Goal: Task Accomplishment & Management: Use online tool/utility

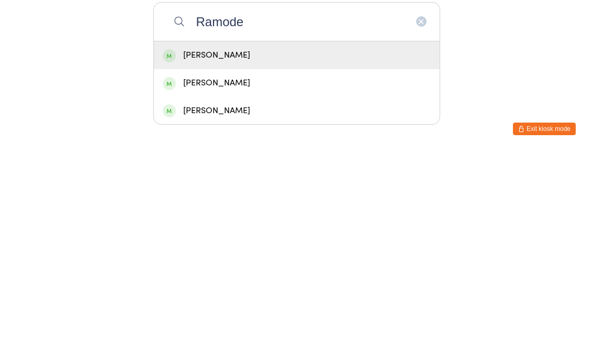
type input "Ramode"
click at [287, 246] on div "[PERSON_NAME]" at bounding box center [297, 253] width 268 height 14
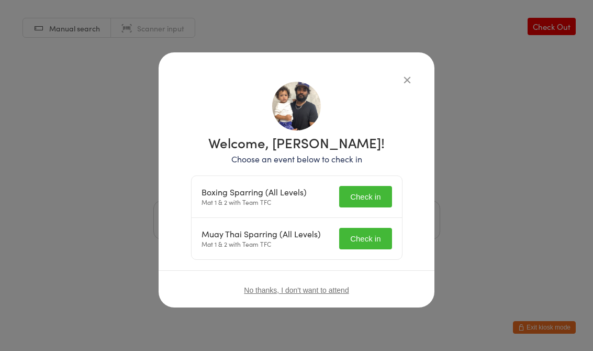
click at [367, 201] on button "Check in" at bounding box center [365, 196] width 52 height 21
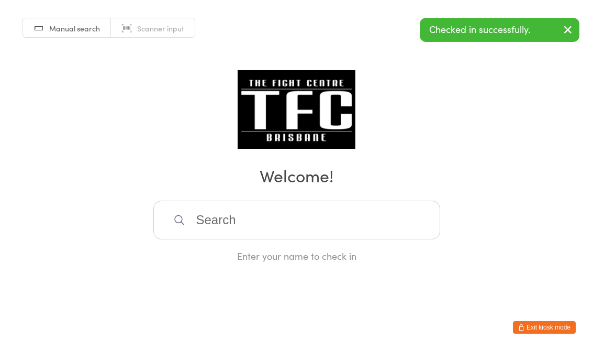
click at [373, 237] on input "search" at bounding box center [296, 219] width 287 height 39
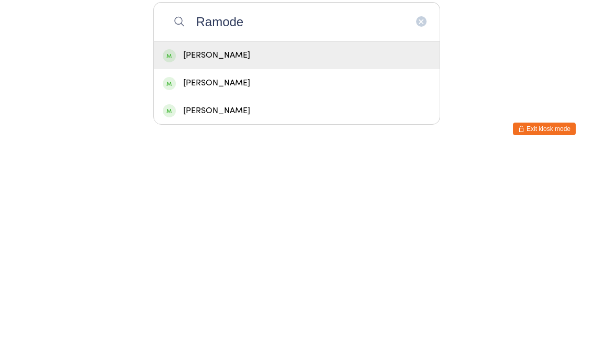
type input "Ramode"
click at [252, 246] on div "[PERSON_NAME]" at bounding box center [297, 253] width 268 height 14
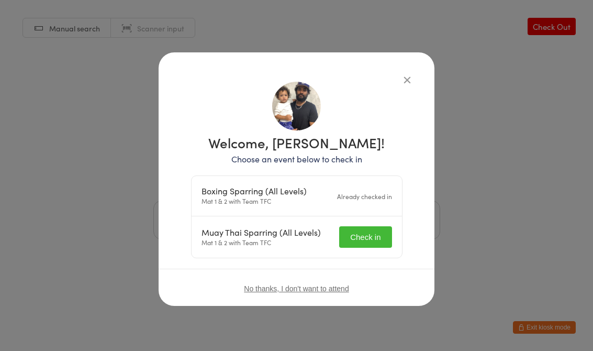
click at [368, 233] on button "Check in" at bounding box center [365, 236] width 52 height 21
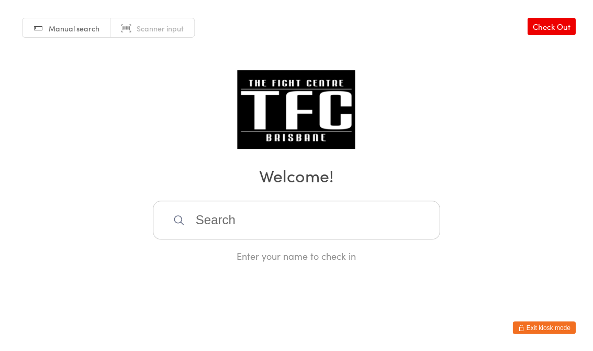
click at [302, 232] on input "search" at bounding box center [296, 219] width 287 height 39
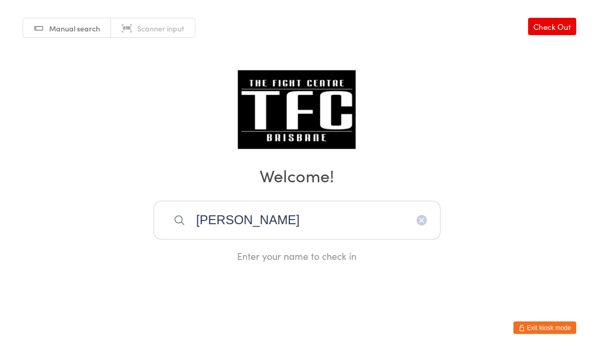
click at [267, 224] on input "[PERSON_NAME]" at bounding box center [296, 219] width 287 height 39
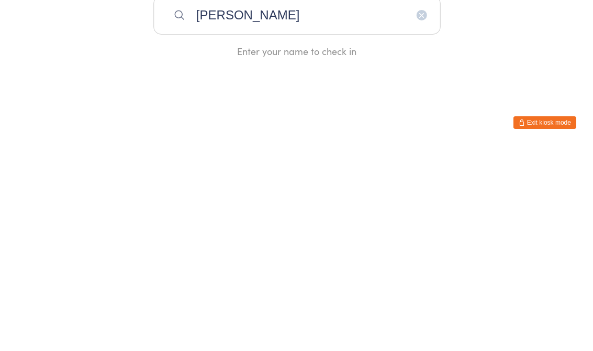
click at [313, 95] on html "You have now entered Kiosk Mode. Members will be able to check themselves in us…" at bounding box center [296, 175] width 593 height 351
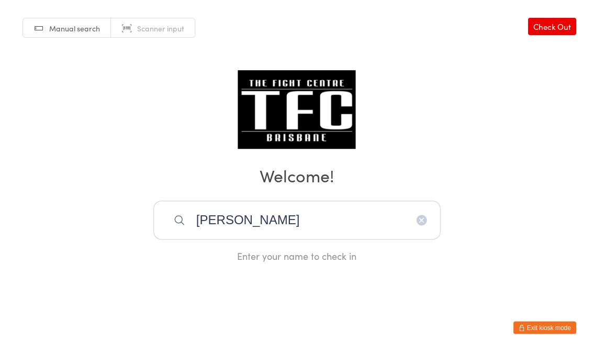
click at [420, 230] on input "[PERSON_NAME]" at bounding box center [296, 219] width 287 height 39
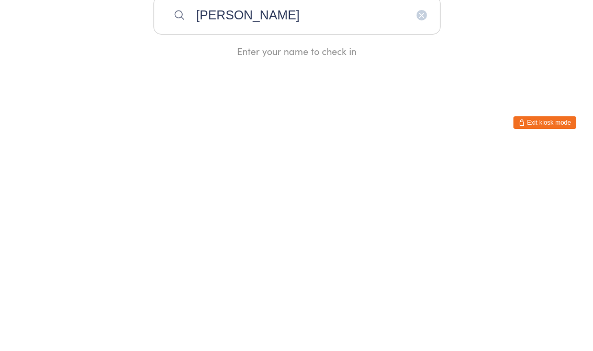
click at [425, 200] on input "[PERSON_NAME]" at bounding box center [296, 219] width 287 height 39
type input "J"
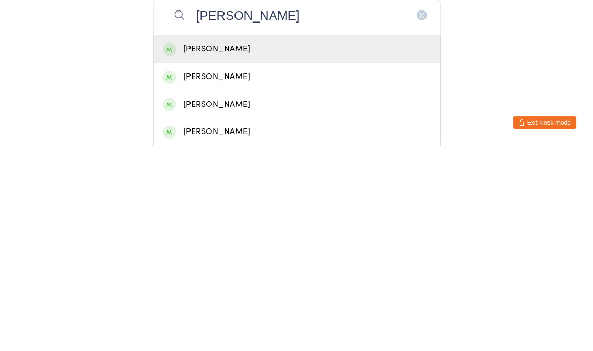
type input "[PERSON_NAME]"
click at [259, 246] on div "[PERSON_NAME]" at bounding box center [297, 253] width 268 height 14
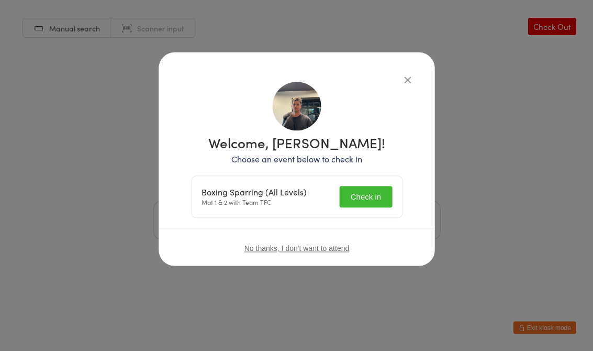
click at [374, 197] on button "Check in" at bounding box center [365, 196] width 52 height 21
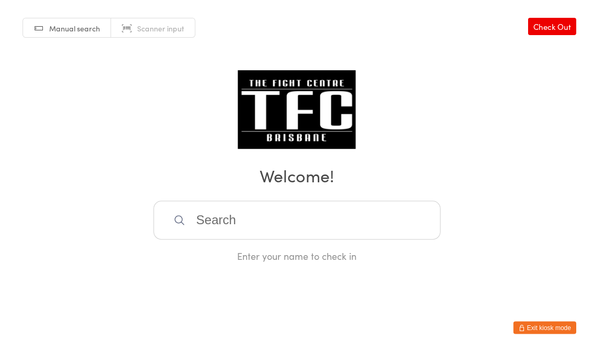
click at [191, 231] on input "search" at bounding box center [296, 219] width 287 height 39
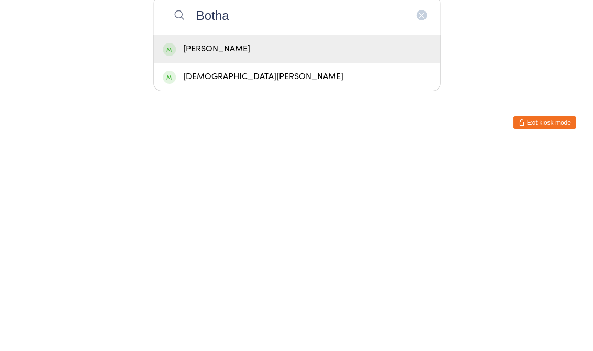
type input "Botha"
click at [259, 246] on div "[PERSON_NAME]" at bounding box center [297, 253] width 268 height 14
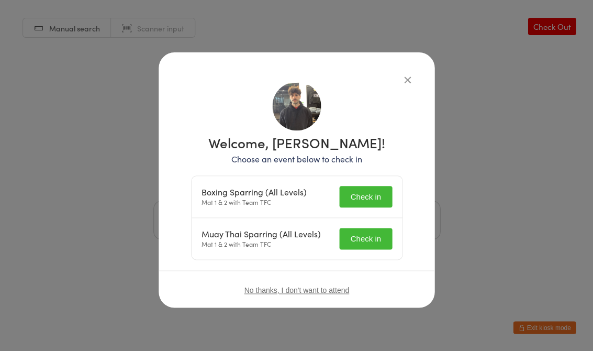
click at [363, 203] on button "Check in" at bounding box center [365, 196] width 52 height 21
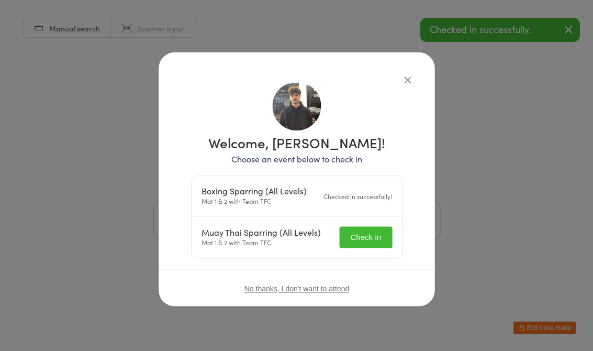
click at [357, 241] on button "Check in" at bounding box center [365, 236] width 52 height 21
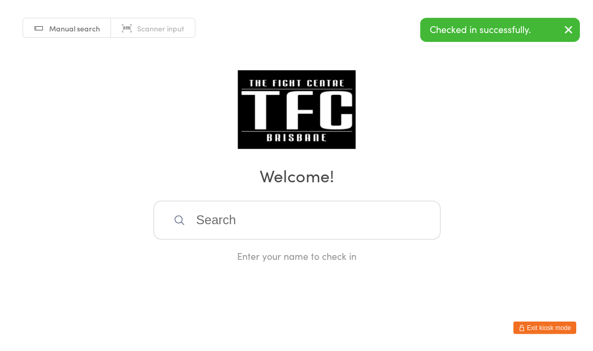
click at [282, 216] on input "search" at bounding box center [296, 219] width 287 height 39
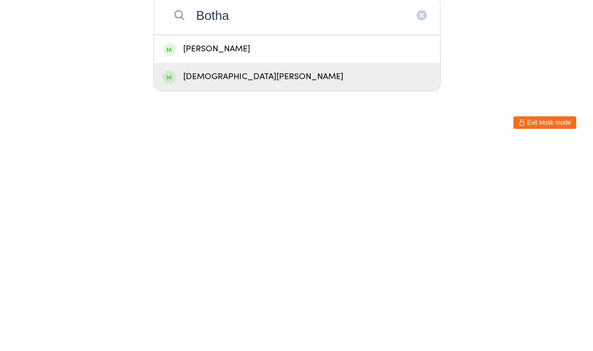
type input "Botha"
click at [258, 274] on div "[DEMOGRAPHIC_DATA][PERSON_NAME]" at bounding box center [297, 281] width 268 height 14
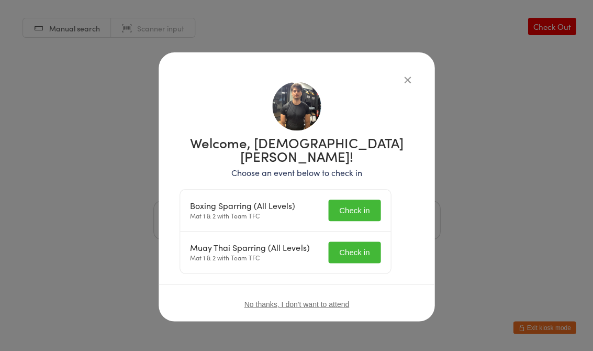
click at [368, 199] on button "Check in" at bounding box center [354, 209] width 52 height 21
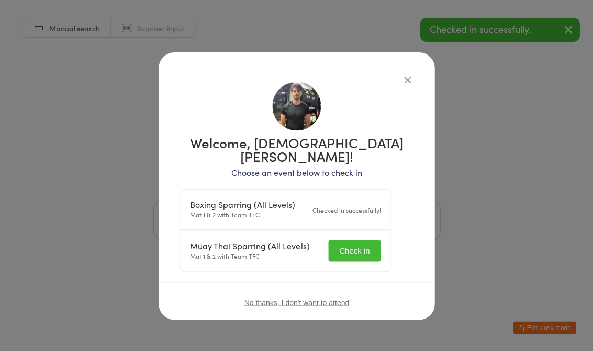
click at [362, 243] on button "Check in" at bounding box center [354, 250] width 52 height 21
